Goal: Task Accomplishment & Management: Use online tool/utility

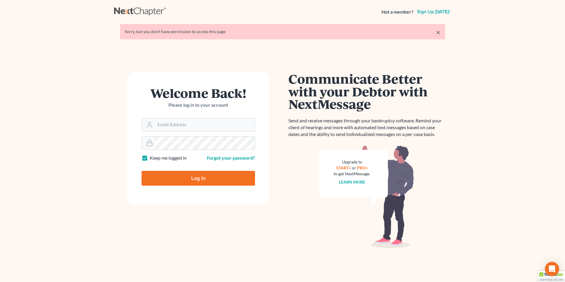
type input "tina@farmerwright.com"
click at [195, 175] on input "Log In" at bounding box center [199, 178] width 114 height 15
type input "Thinking..."
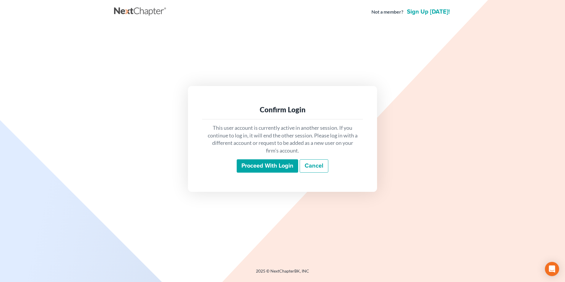
click at [274, 167] on input "Proceed with login" at bounding box center [268, 166] width 62 height 14
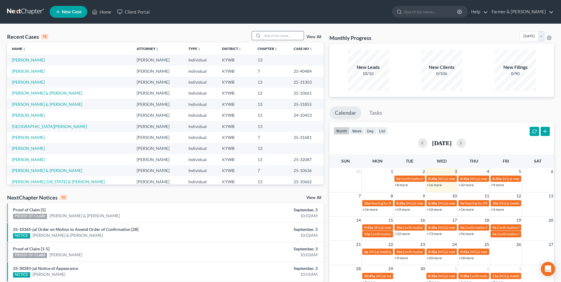
click at [273, 38] on input "search" at bounding box center [282, 35] width 41 height 9
paste input "25-50202"
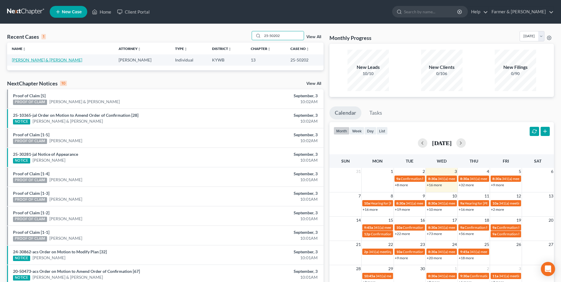
type input "25-50202"
click at [36, 59] on link "[PERSON_NAME] & [PERSON_NAME]" at bounding box center [47, 59] width 70 height 5
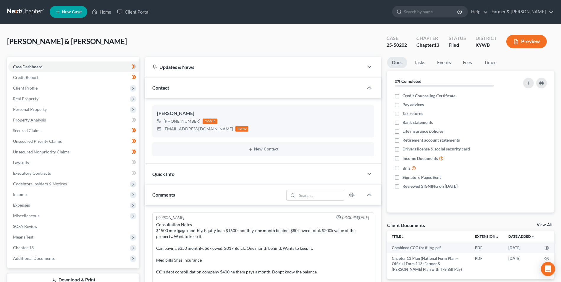
scroll to position [184, 0]
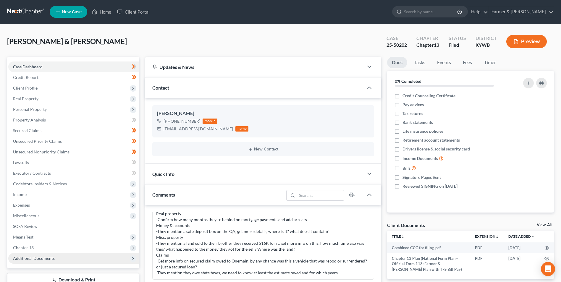
click at [57, 258] on span "Additional Documents" at bounding box center [73, 258] width 131 height 11
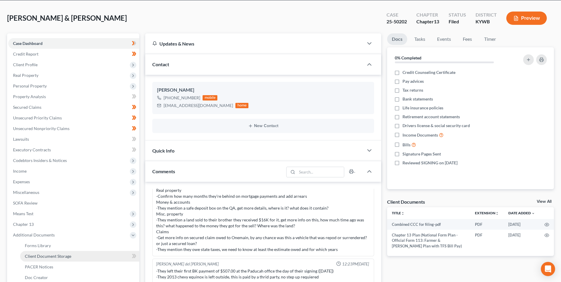
scroll to position [59, 0]
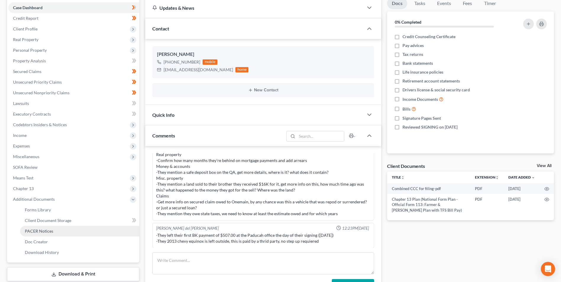
click at [56, 233] on link "PACER Notices" at bounding box center [79, 231] width 119 height 11
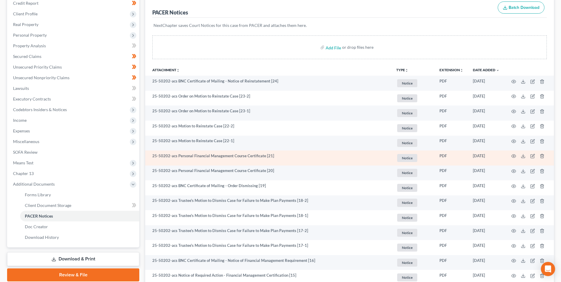
scroll to position [89, 0]
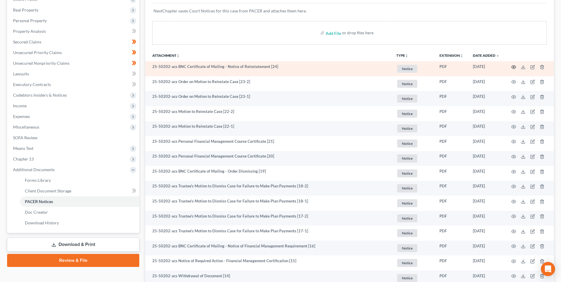
click at [513, 68] on icon "button" at bounding box center [514, 66] width 4 height 3
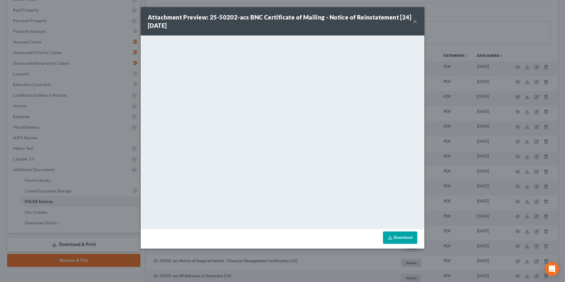
click at [415, 20] on button "×" at bounding box center [415, 21] width 4 height 7
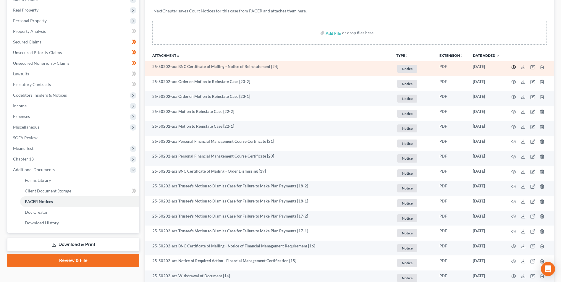
click at [512, 67] on icon "button" at bounding box center [513, 67] width 5 height 5
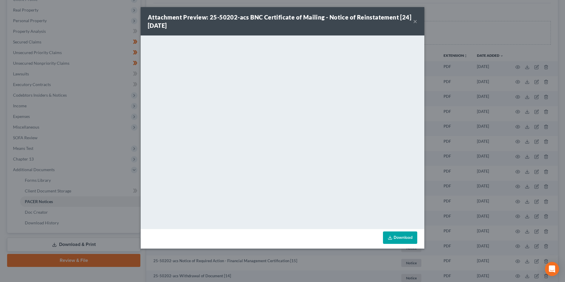
click at [415, 21] on button "×" at bounding box center [415, 21] width 4 height 7
